Goal: Information Seeking & Learning: Check status

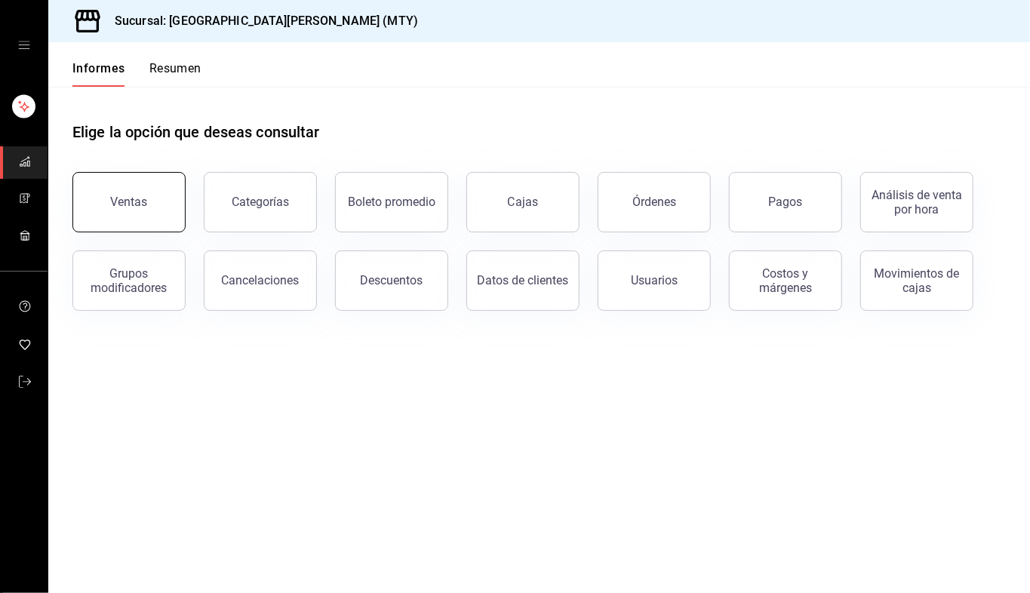
click at [127, 206] on font "Ventas" at bounding box center [129, 202] width 37 height 14
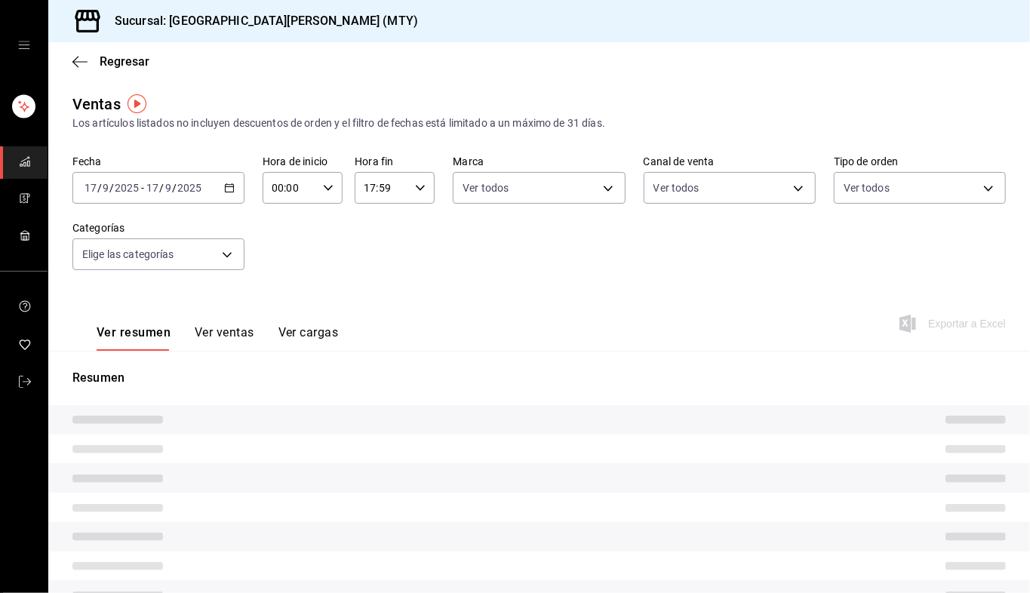
click at [374, 185] on input "17:59" at bounding box center [382, 188] width 54 height 30
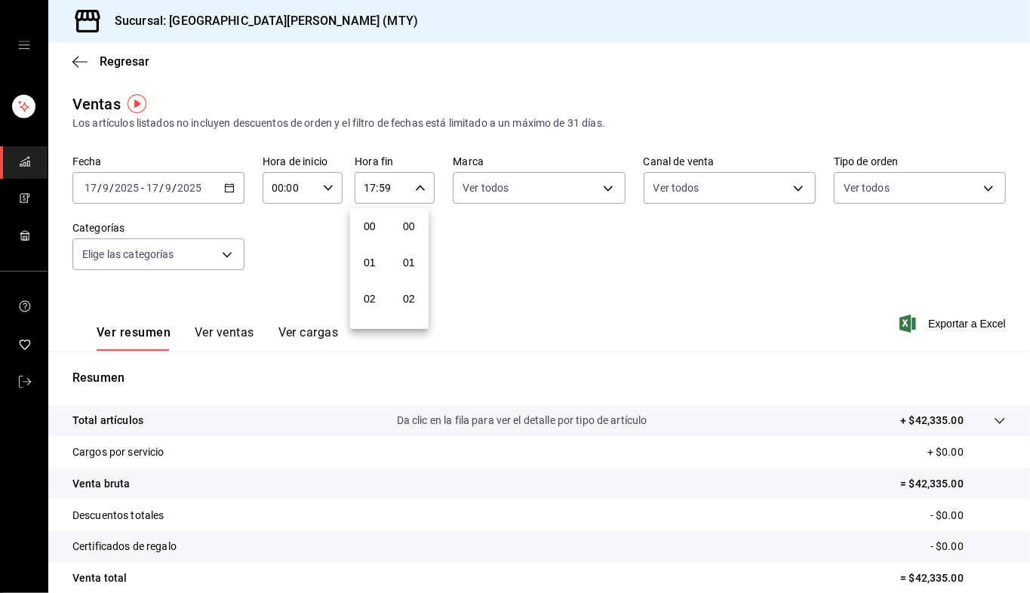
scroll to position [2052, 0]
click at [468, 263] on div at bounding box center [515, 296] width 1030 height 593
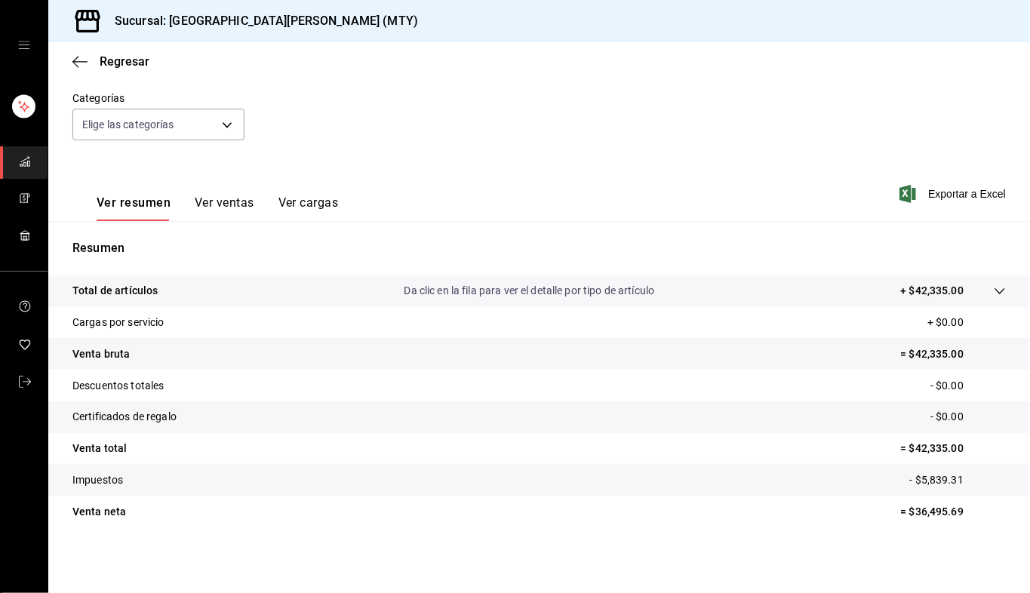
scroll to position [0, 0]
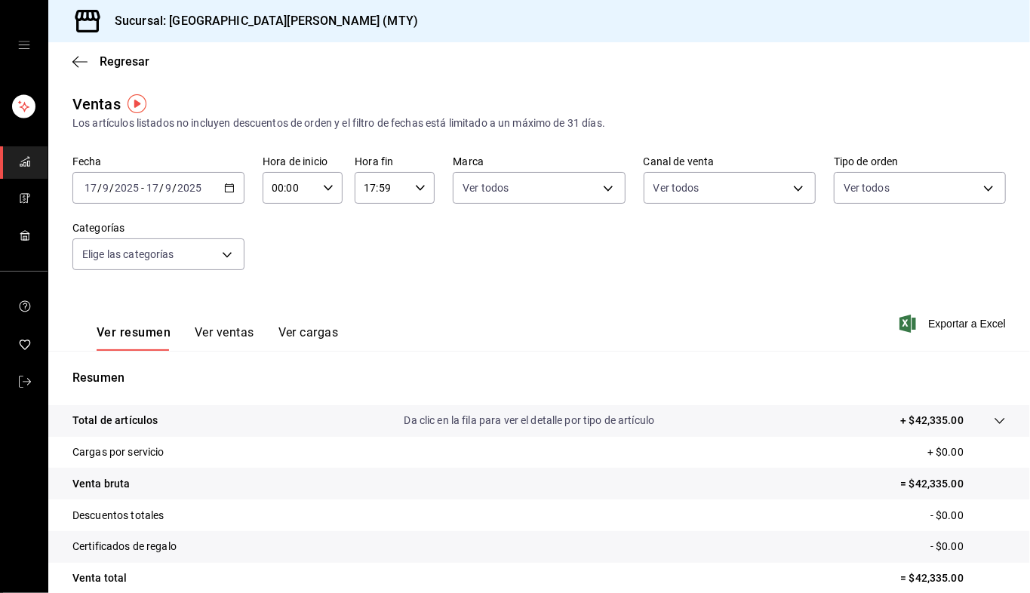
click at [401, 178] on input "17:59" at bounding box center [382, 188] width 54 height 30
click at [365, 299] on button "23" at bounding box center [369, 311] width 33 height 30
type input "23:59"
click at [407, 189] on div at bounding box center [515, 296] width 1030 height 593
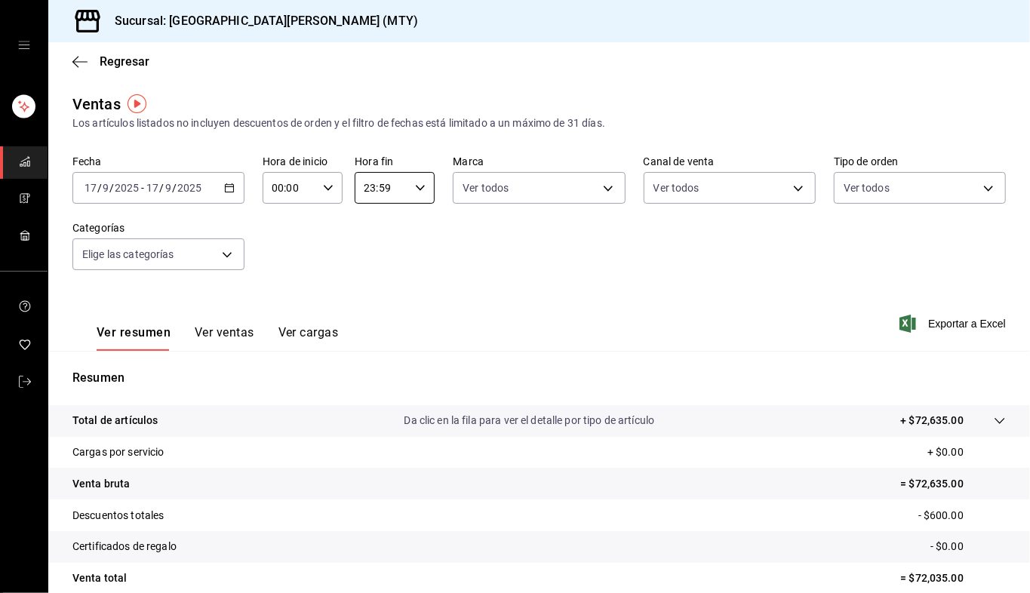
click at [468, 261] on div "Fecha [DATE] [DATE] - [DATE] [DATE] Hora de inicio 00:00 Hora de inicio Hora fi…" at bounding box center [538, 221] width 933 height 133
click at [433, 182] on div "Fecha [DATE] [DATE] - [DATE] [DATE] Hora de inicio 00:00 Hora de inicio Hora fi…" at bounding box center [538, 221] width 933 height 133
click at [422, 186] on div "23:59 Hora fin" at bounding box center [395, 188] width 80 height 32
click at [373, 299] on button "23" at bounding box center [369, 311] width 33 height 30
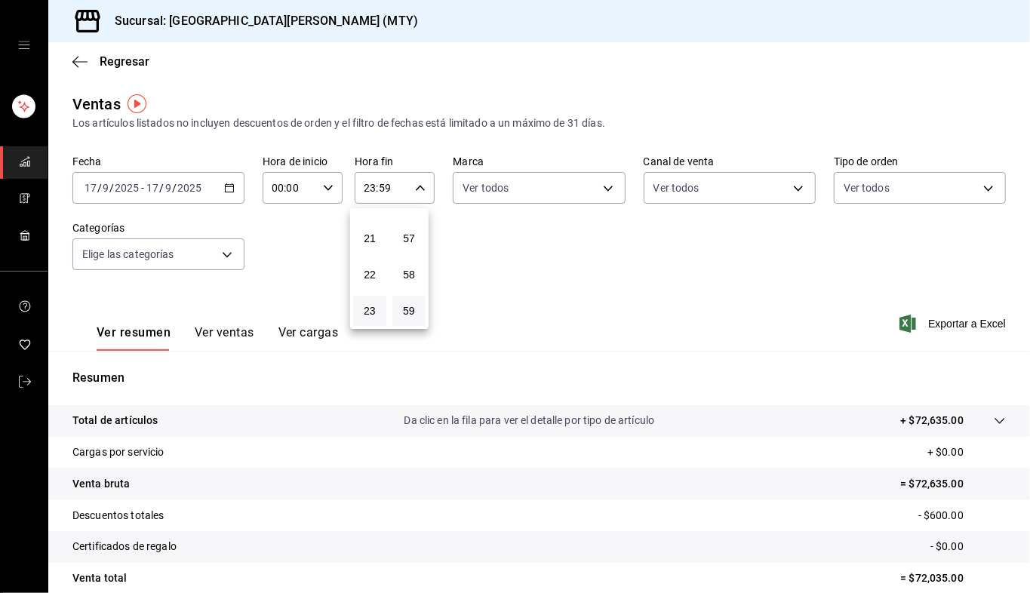
click at [566, 261] on div at bounding box center [515, 296] width 1030 height 593
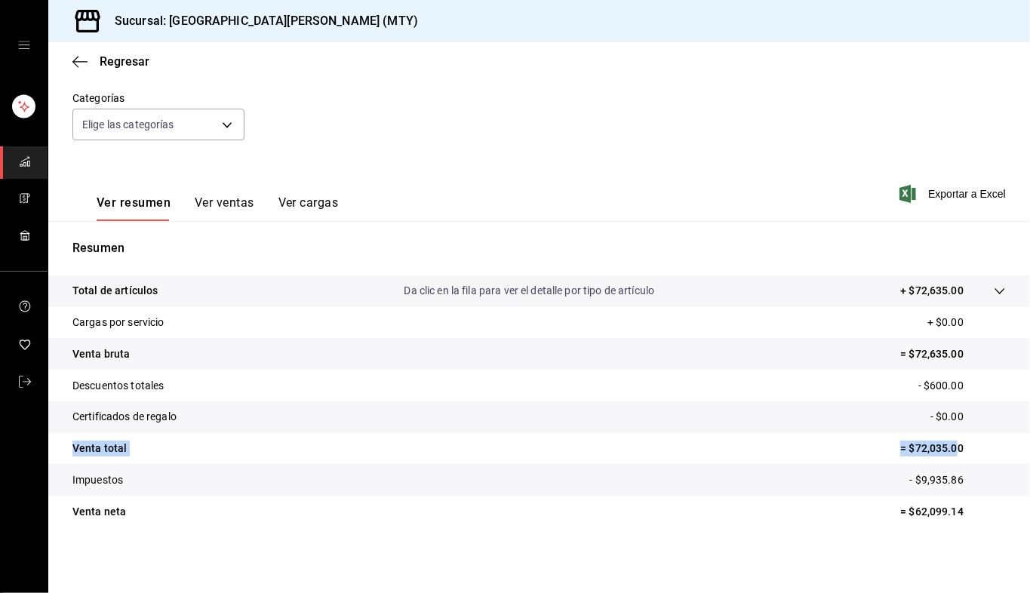
drag, startPoint x: 73, startPoint y: 450, endPoint x: 981, endPoint y: 466, distance: 908.4
click at [970, 465] on tbody "Total de artículos Da clic en la fila para ver el detalle por tipo de artículo …" at bounding box center [538, 401] width 981 height 252
click at [966, 448] on p "= $72,035.00" at bounding box center [953, 449] width 106 height 16
drag, startPoint x: 963, startPoint y: 444, endPoint x: 894, endPoint y: 447, distance: 69.5
click at [870, 447] on tr "Venta total = $72,035.00" at bounding box center [538, 449] width 981 height 32
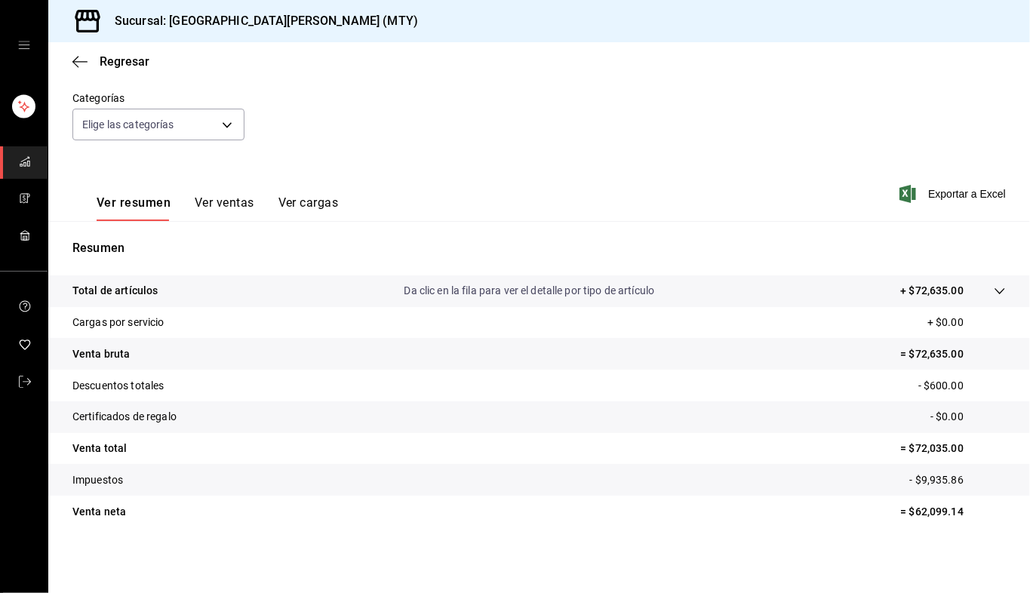
click at [715, 243] on p "Resumen" at bounding box center [538, 248] width 933 height 18
drag, startPoint x: 69, startPoint y: 445, endPoint x: 960, endPoint y: 450, distance: 890.9
click at [969, 448] on tr "Venta total = $72,035.00" at bounding box center [538, 449] width 981 height 32
click at [955, 447] on p "= $72,035.00" at bounding box center [953, 449] width 106 height 16
